Goal: Information Seeking & Learning: Learn about a topic

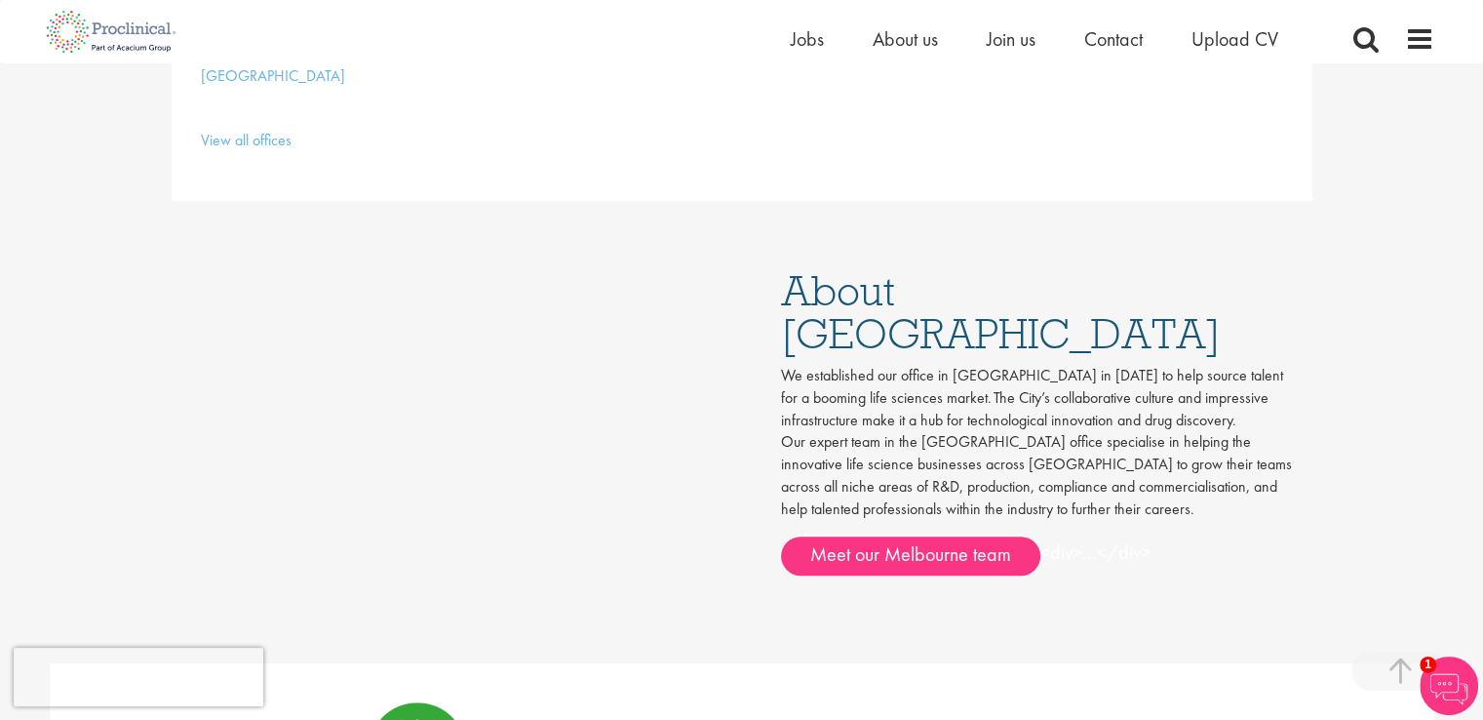
scroll to position [845, 0]
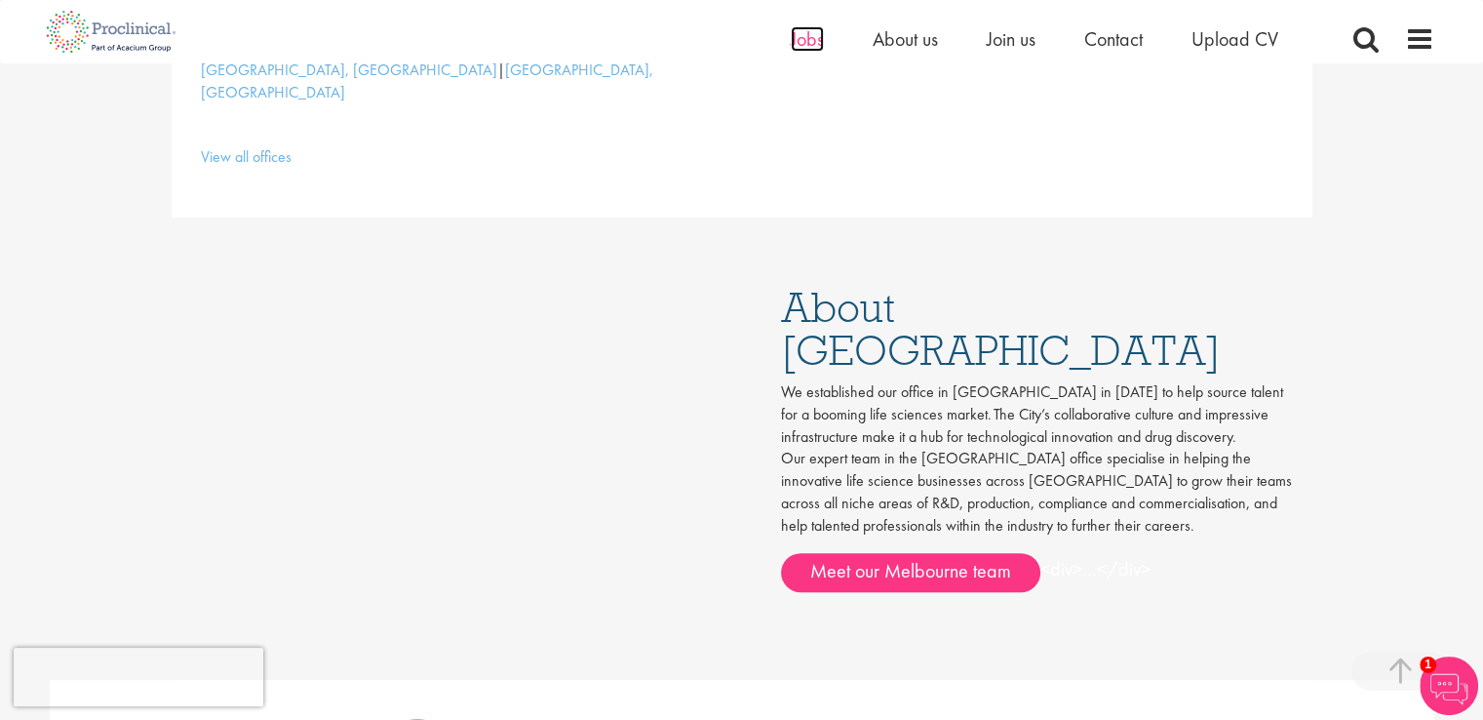
click at [791, 42] on span "Jobs" at bounding box center [807, 38] width 33 height 25
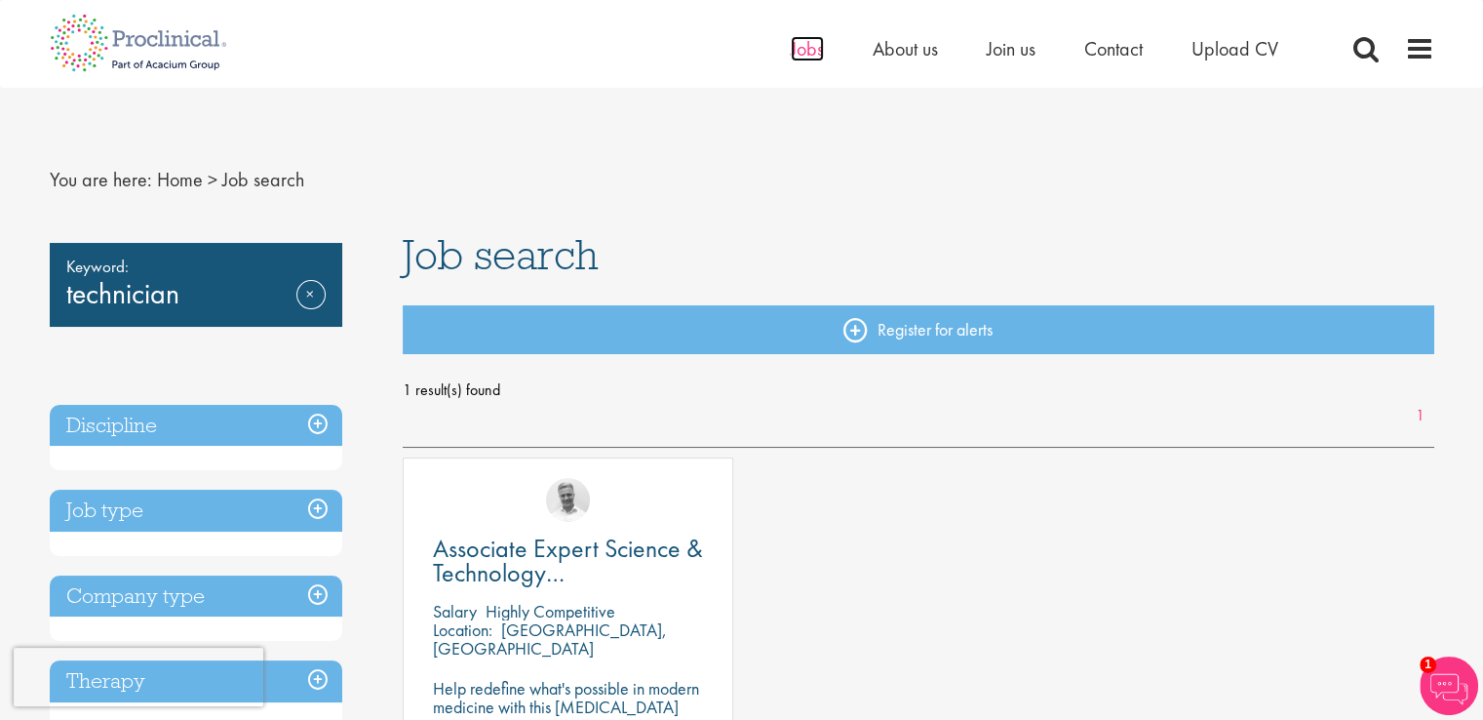
click at [796, 58] on span "Jobs" at bounding box center [807, 48] width 33 height 25
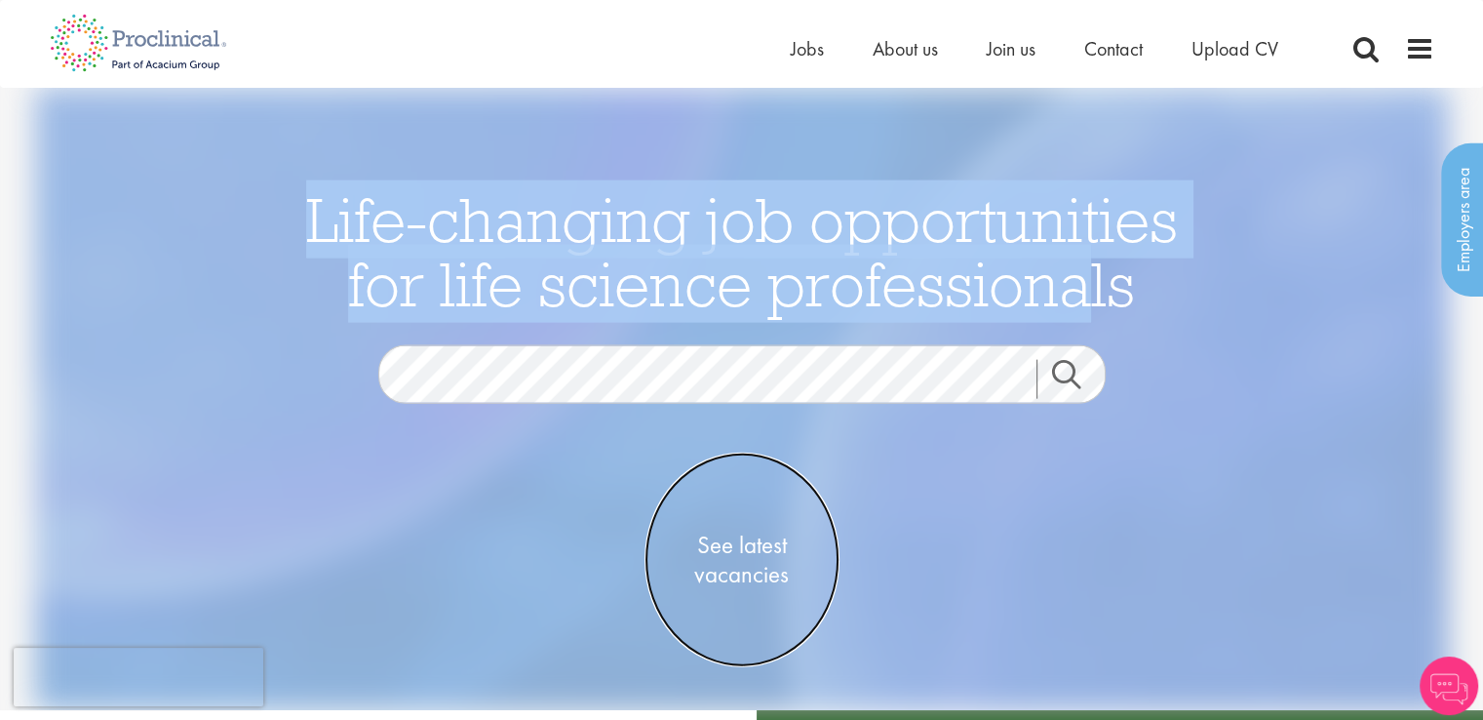
click at [753, 555] on span "See latest vacancies" at bounding box center [742, 559] width 195 height 59
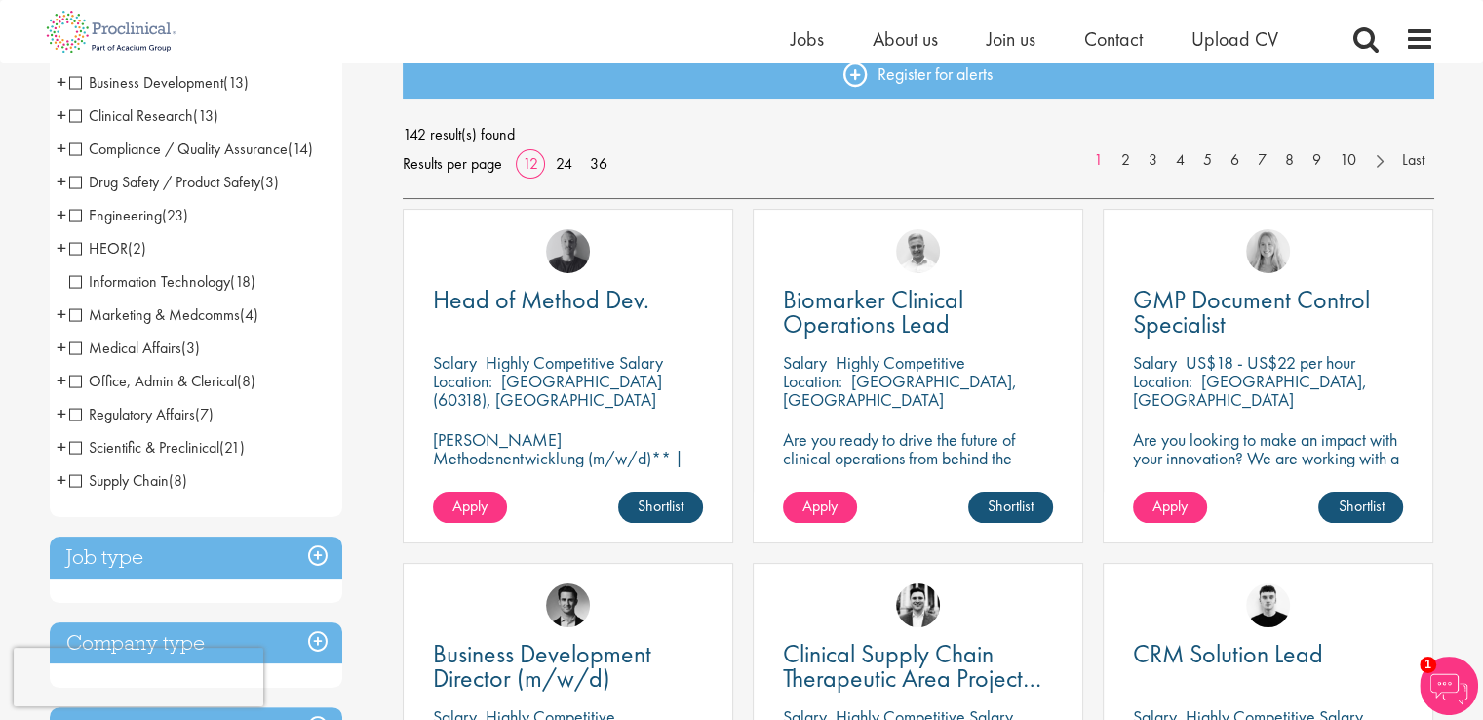
scroll to position [228, 0]
